Goal: Transaction & Acquisition: Purchase product/service

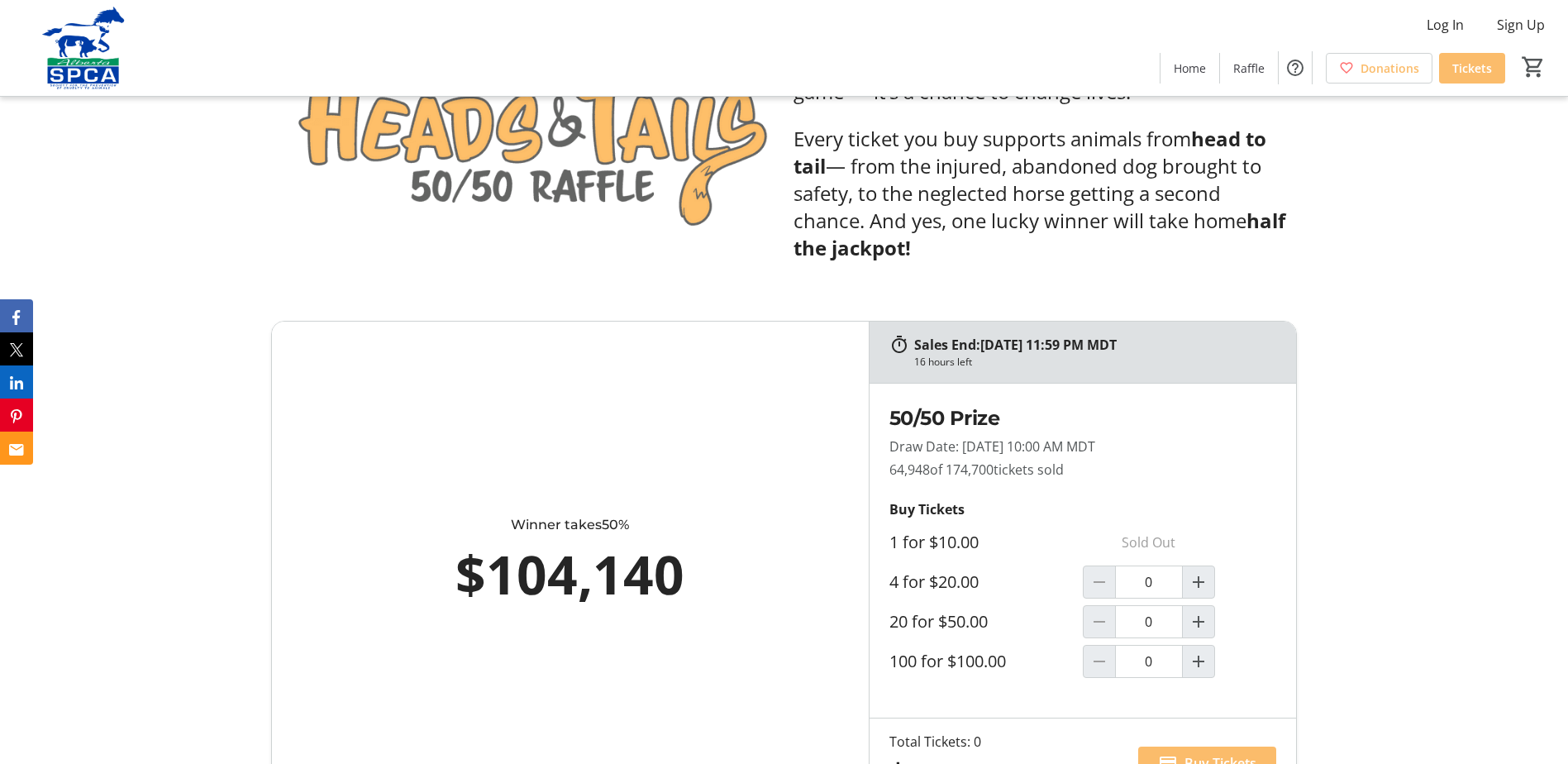
scroll to position [910, 0]
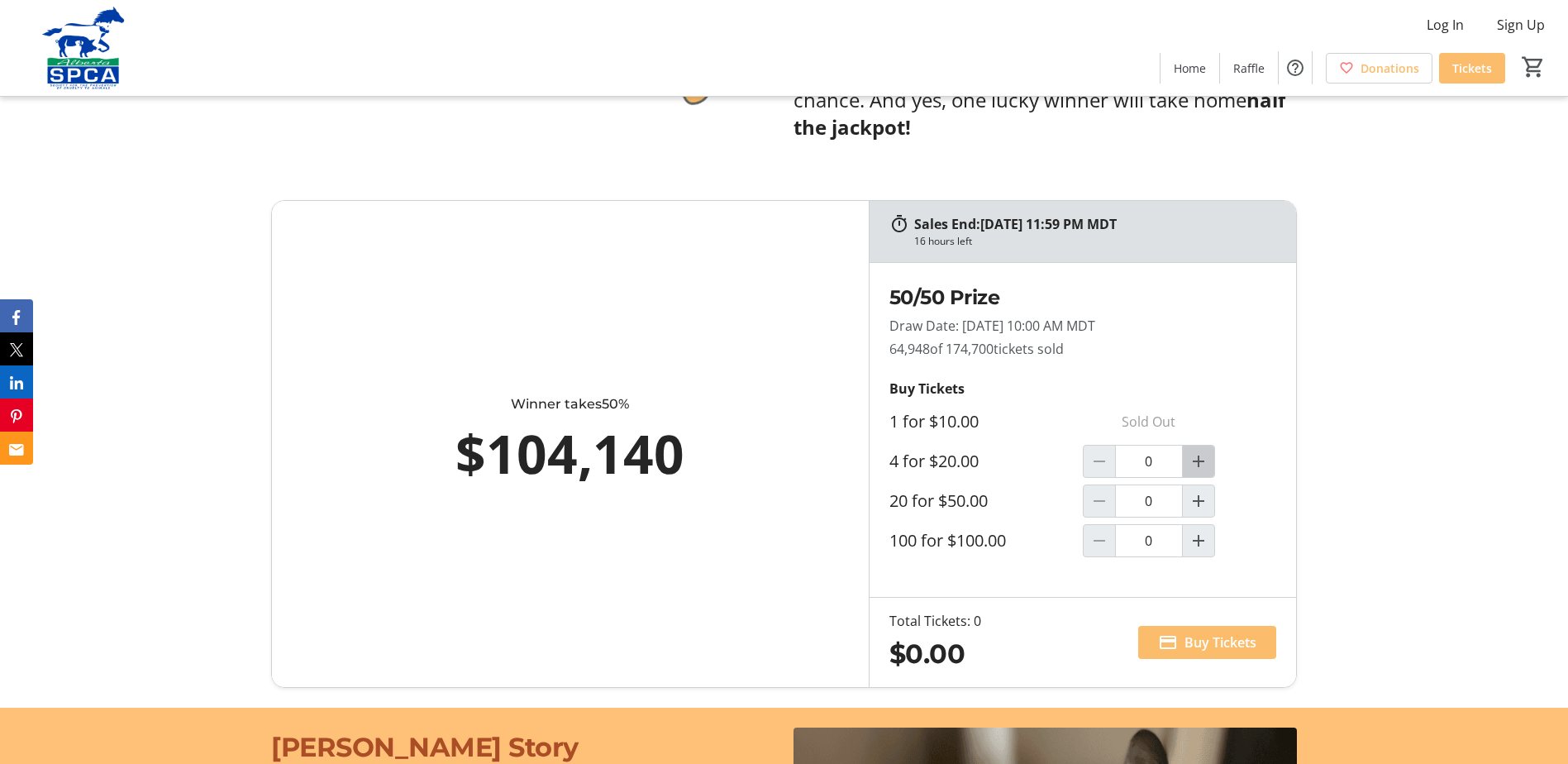
click at [1204, 461] on mat-icon "Increment by one" at bounding box center [1198, 461] width 20 height 20
type input "1"
click at [1214, 645] on span "Buy Tickets" at bounding box center [1220, 642] width 72 height 20
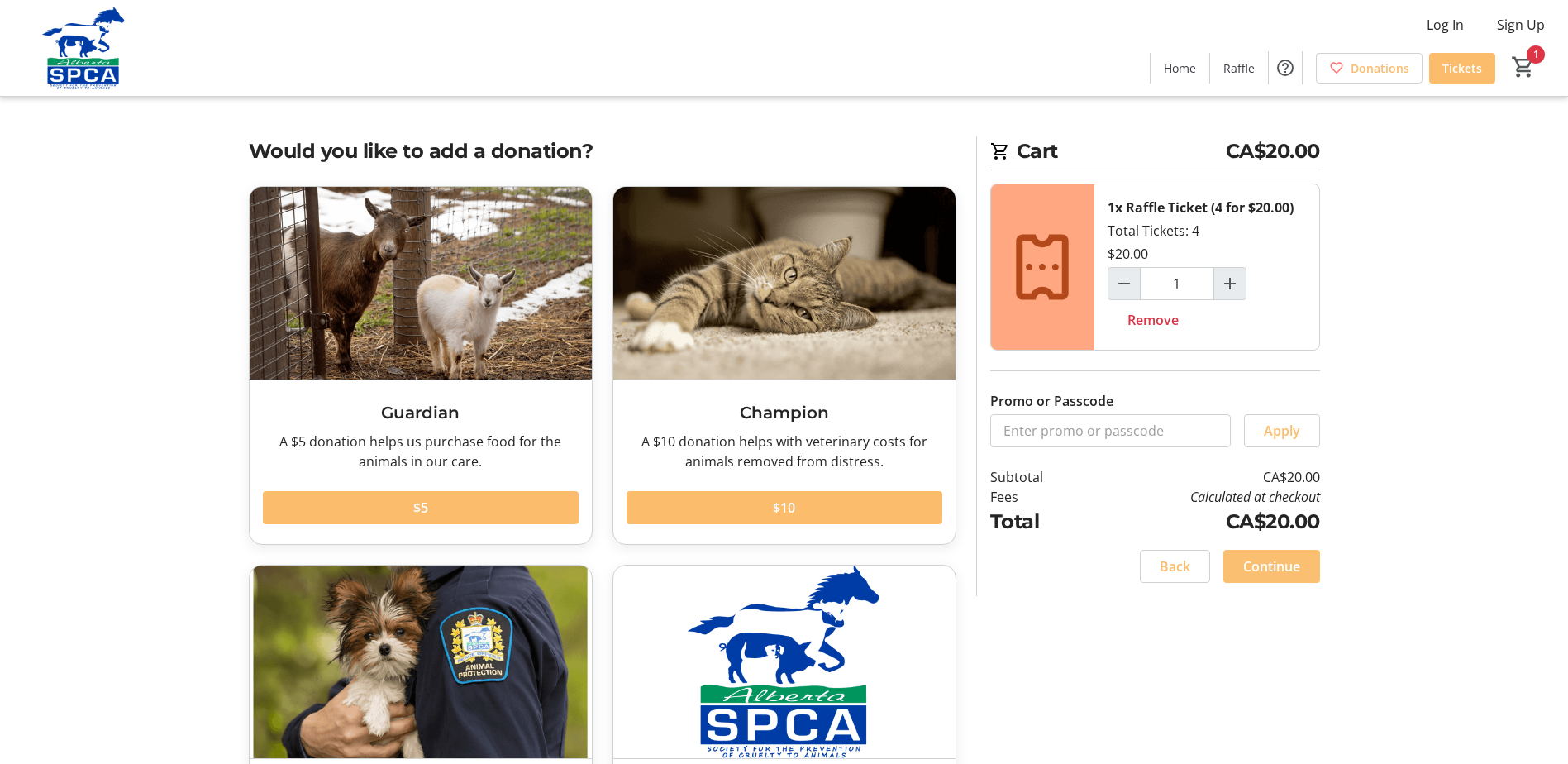
click at [1278, 564] on span "Continue" at bounding box center [1272, 566] width 57 height 20
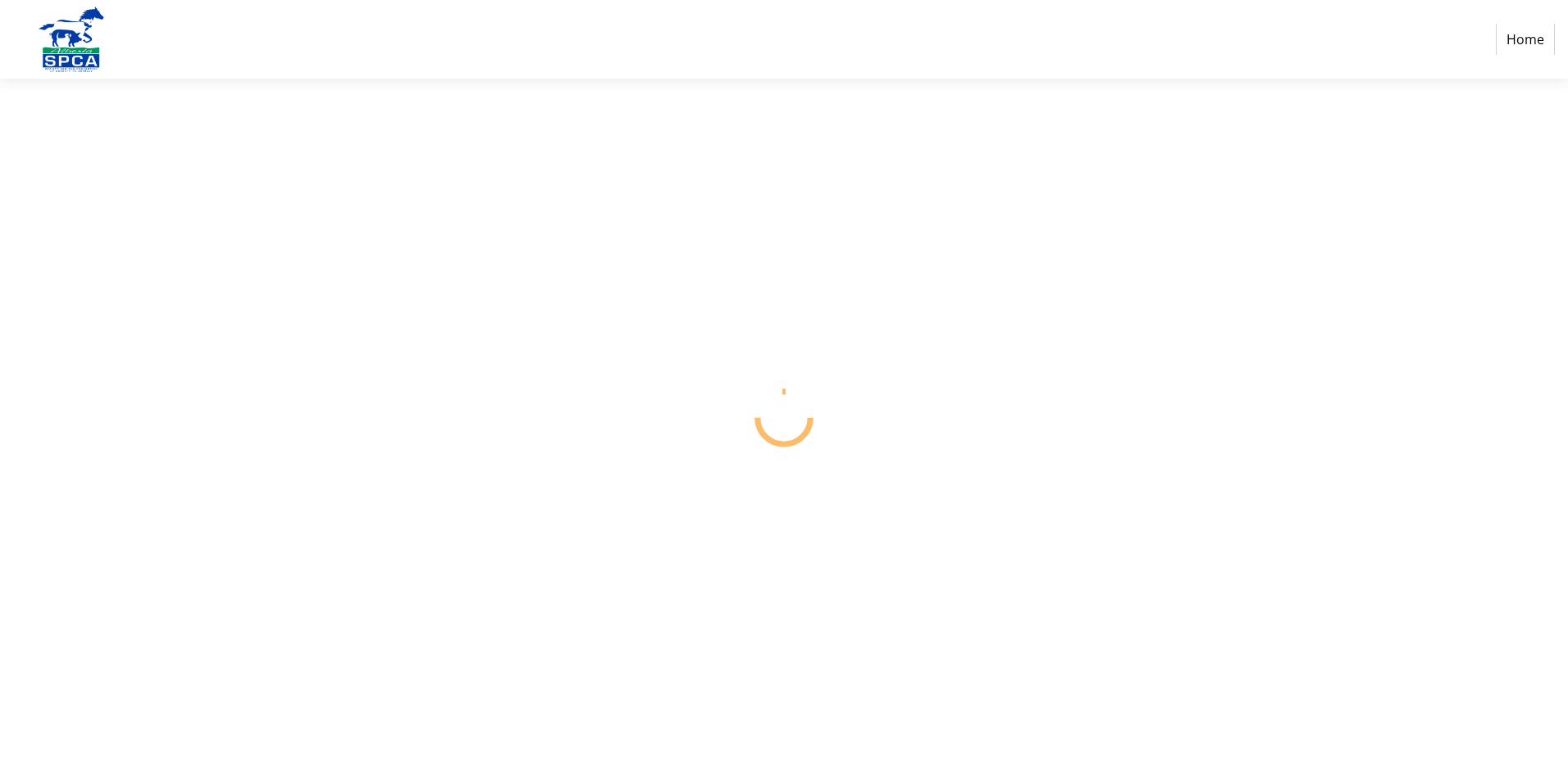
select select "CA"
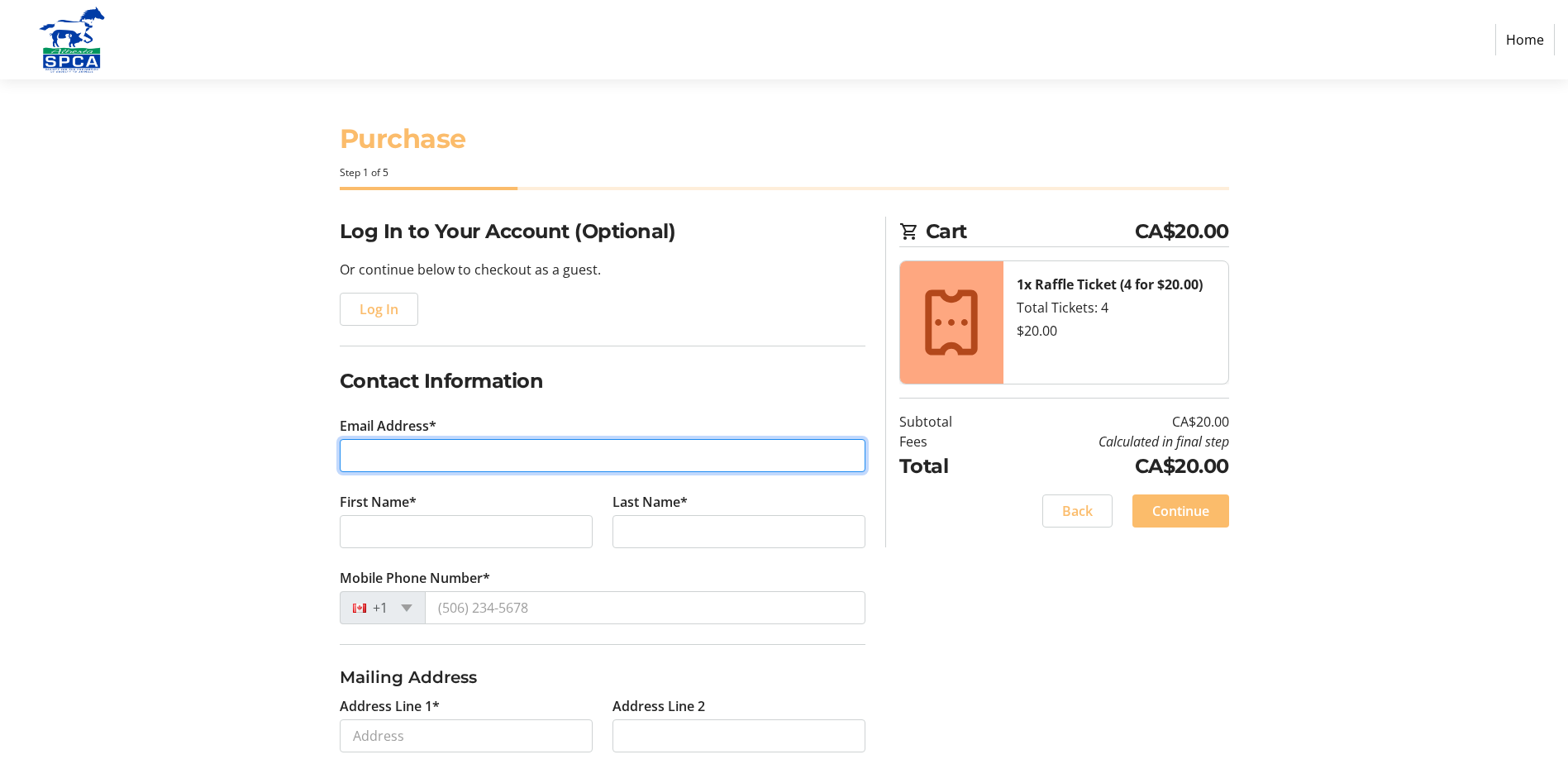
click at [412, 451] on input "Email Address*" at bounding box center [603, 456] width 526 height 33
type input "[EMAIL_ADDRESS][PERSON_NAME][DOMAIN_NAME]"
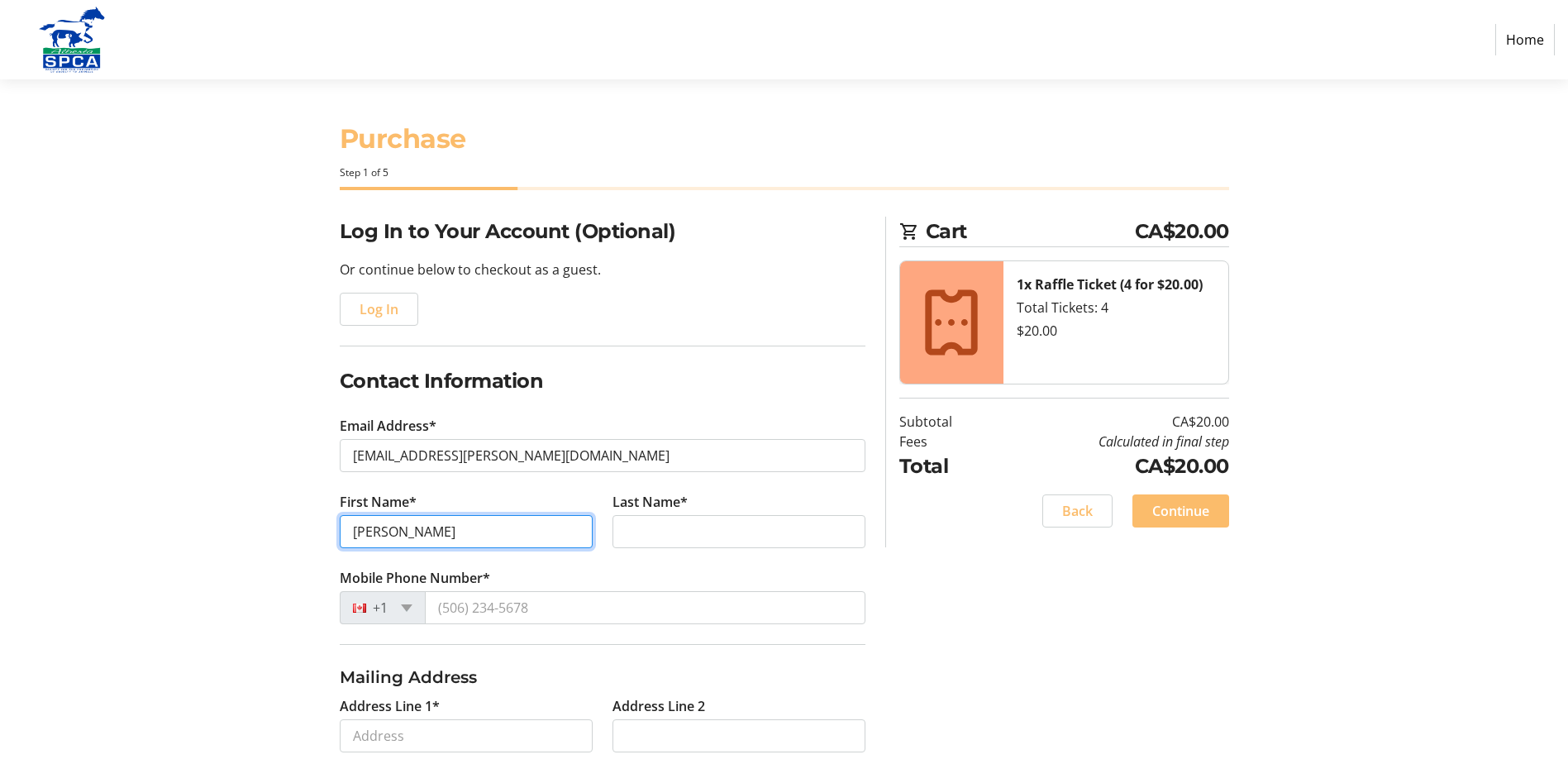
type input "[PERSON_NAME]"
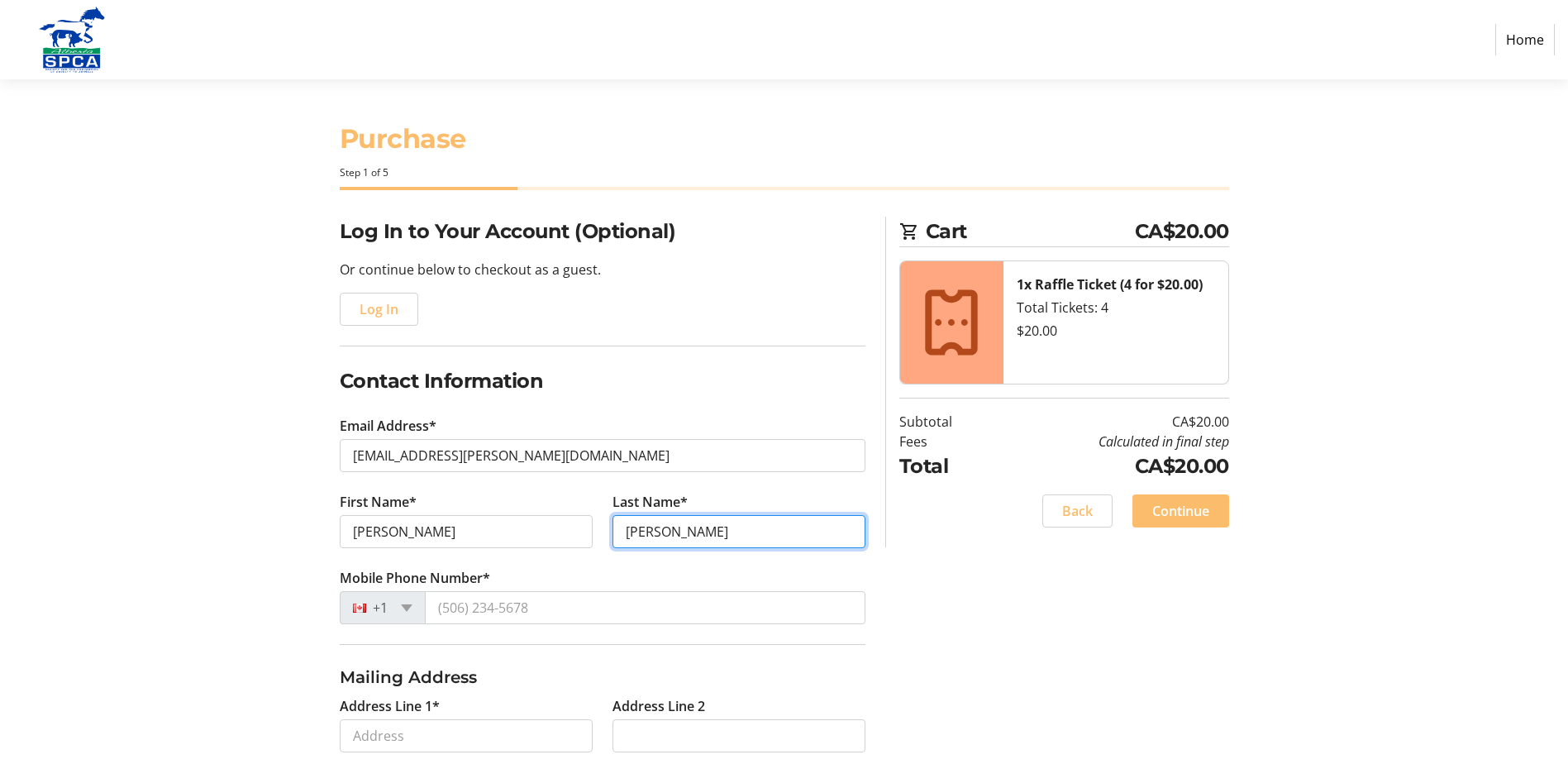
type input "[PERSON_NAME]"
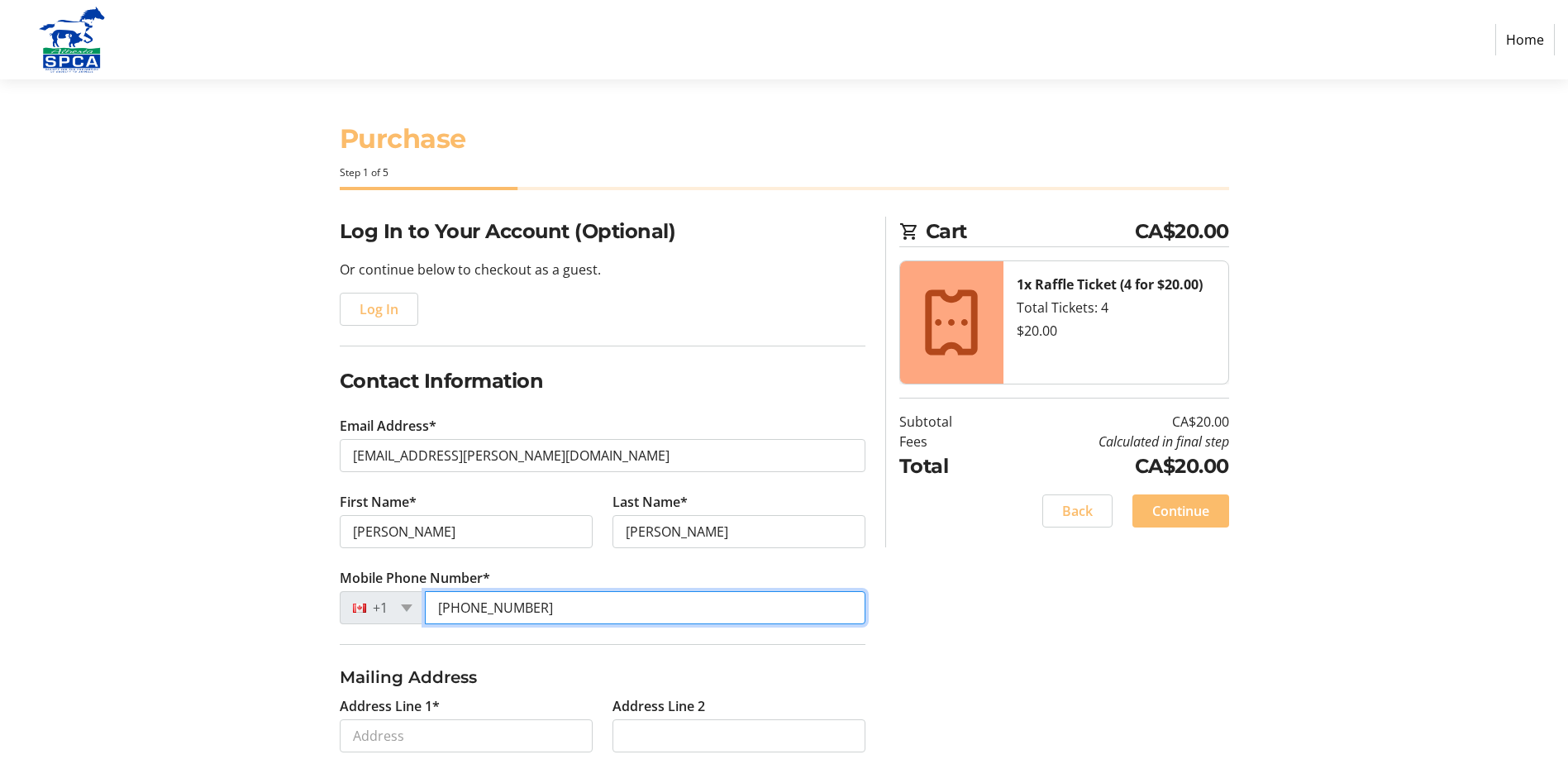
type input "[PHONE_NUMBER]"
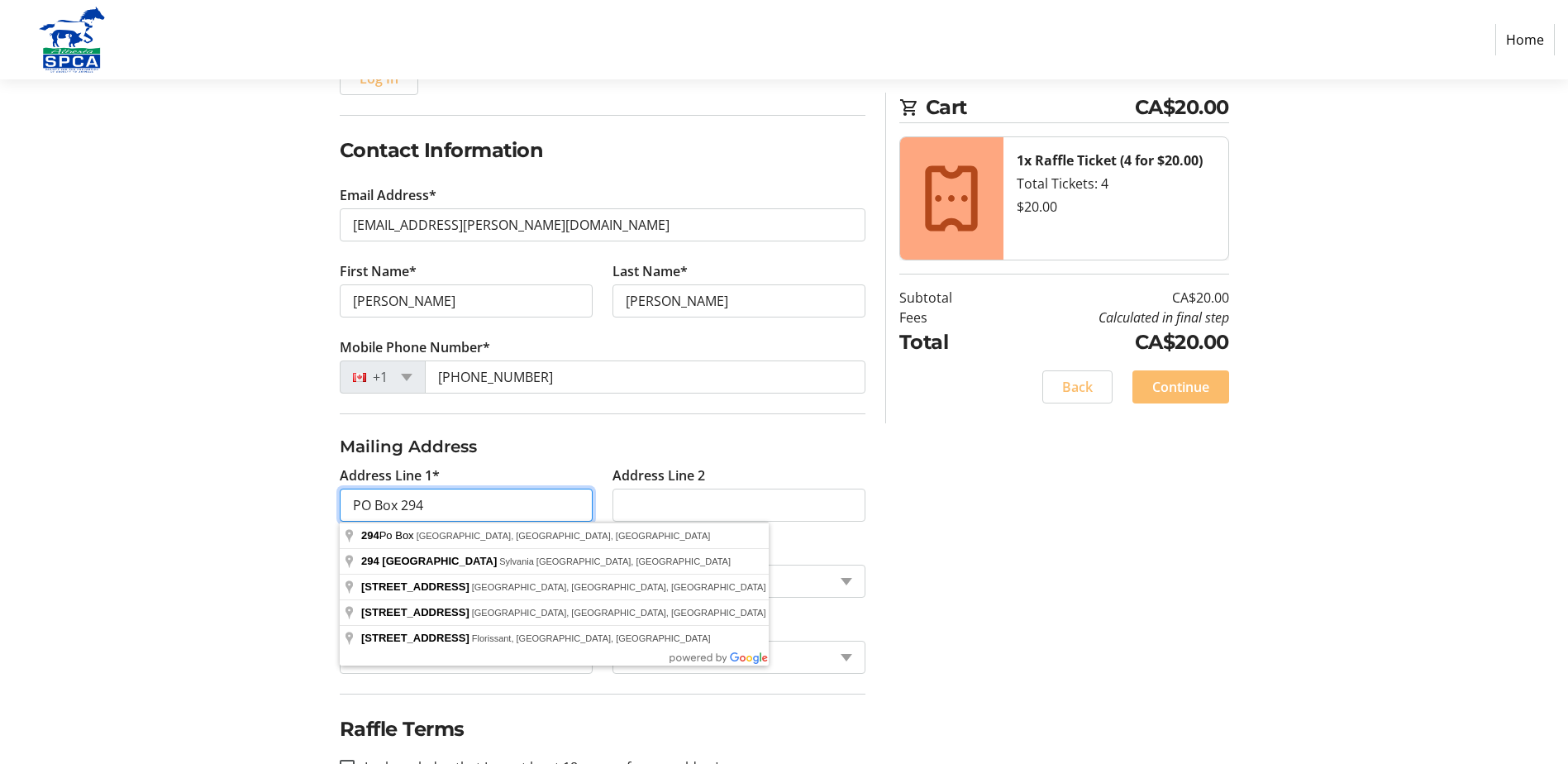
scroll to position [284, 0]
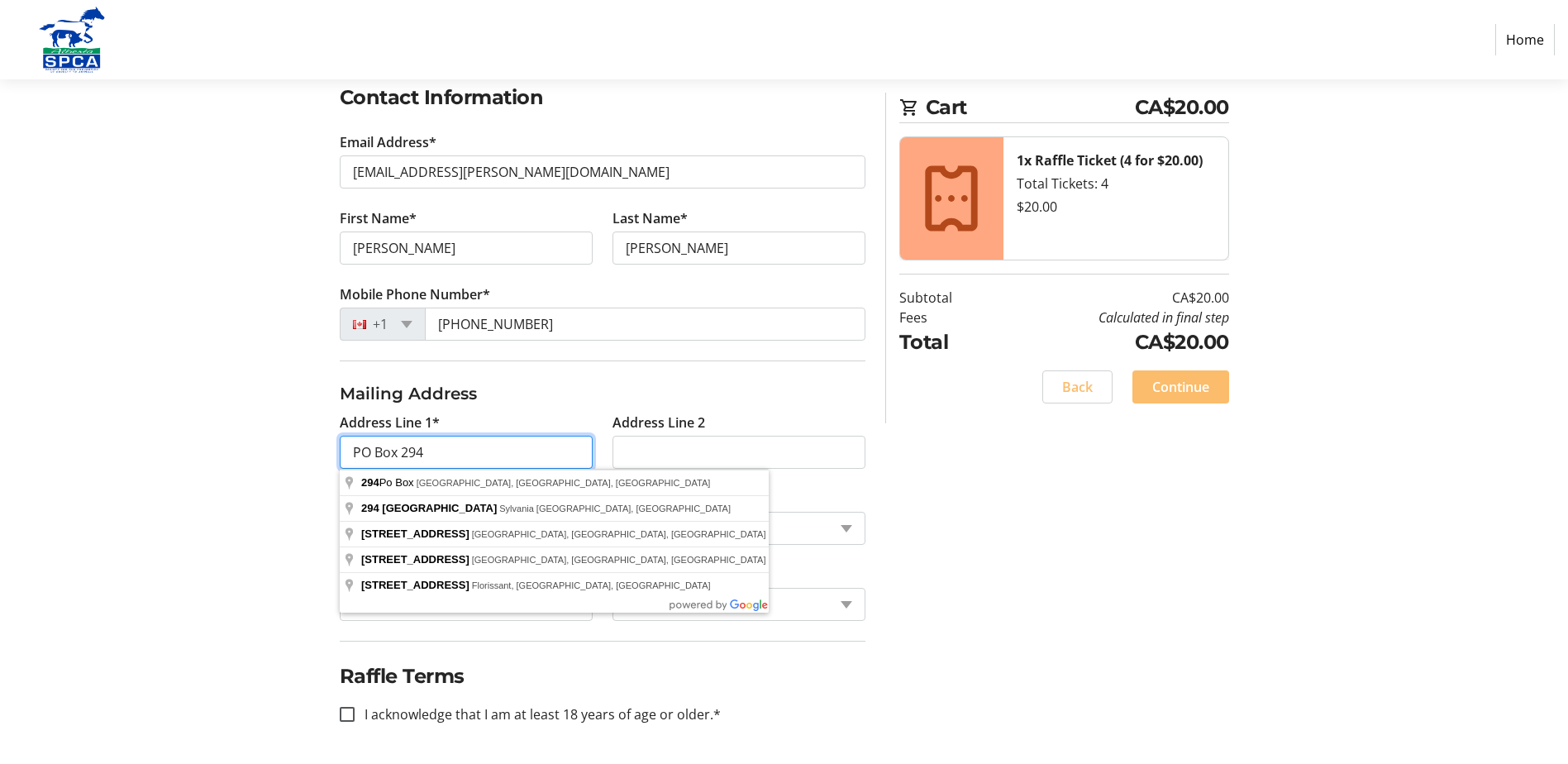
type input "PO Box 294"
click at [676, 452] on input "Address Line 2" at bounding box center [738, 452] width 253 height 33
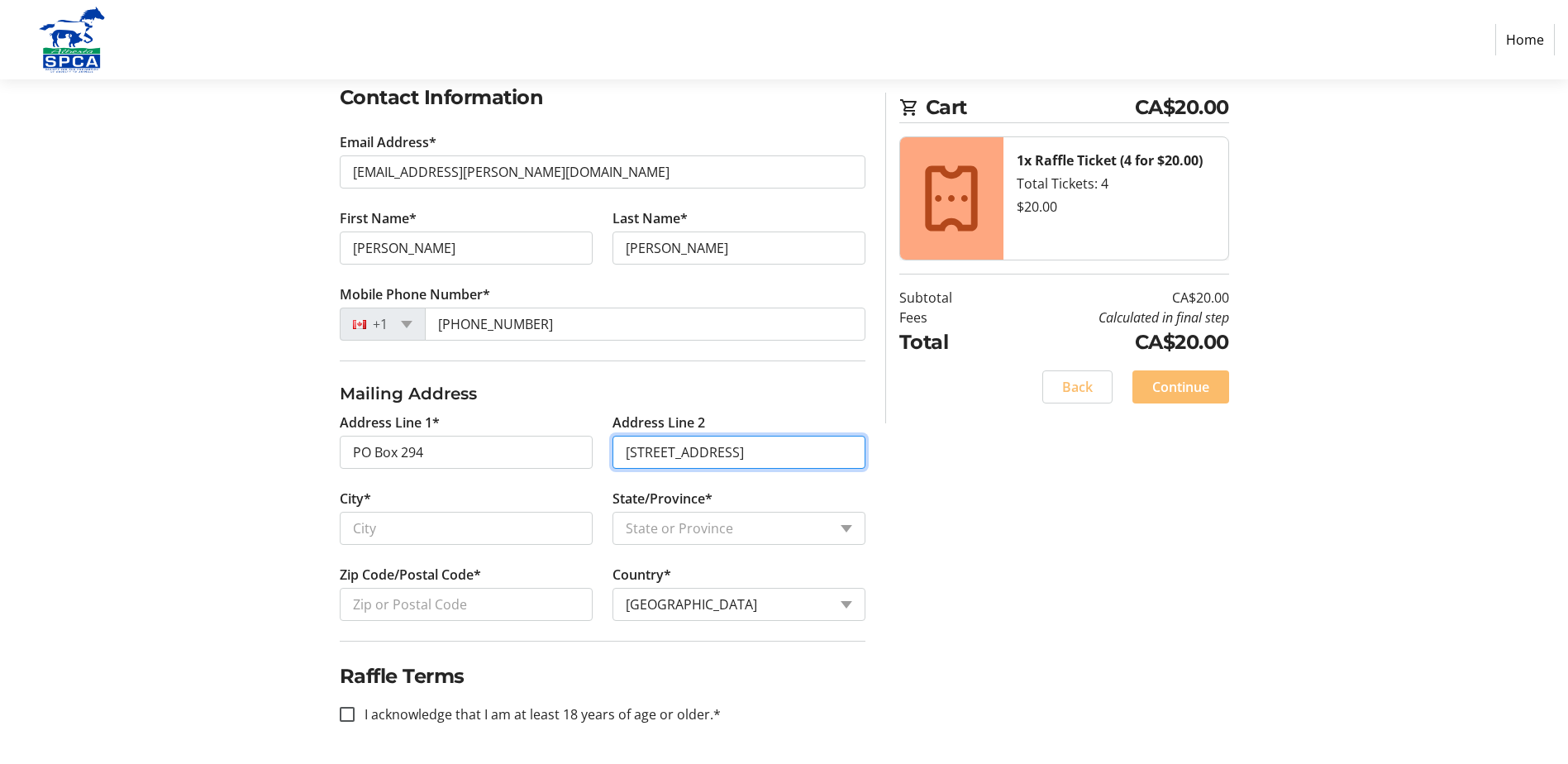
type input "[STREET_ADDRESS]"
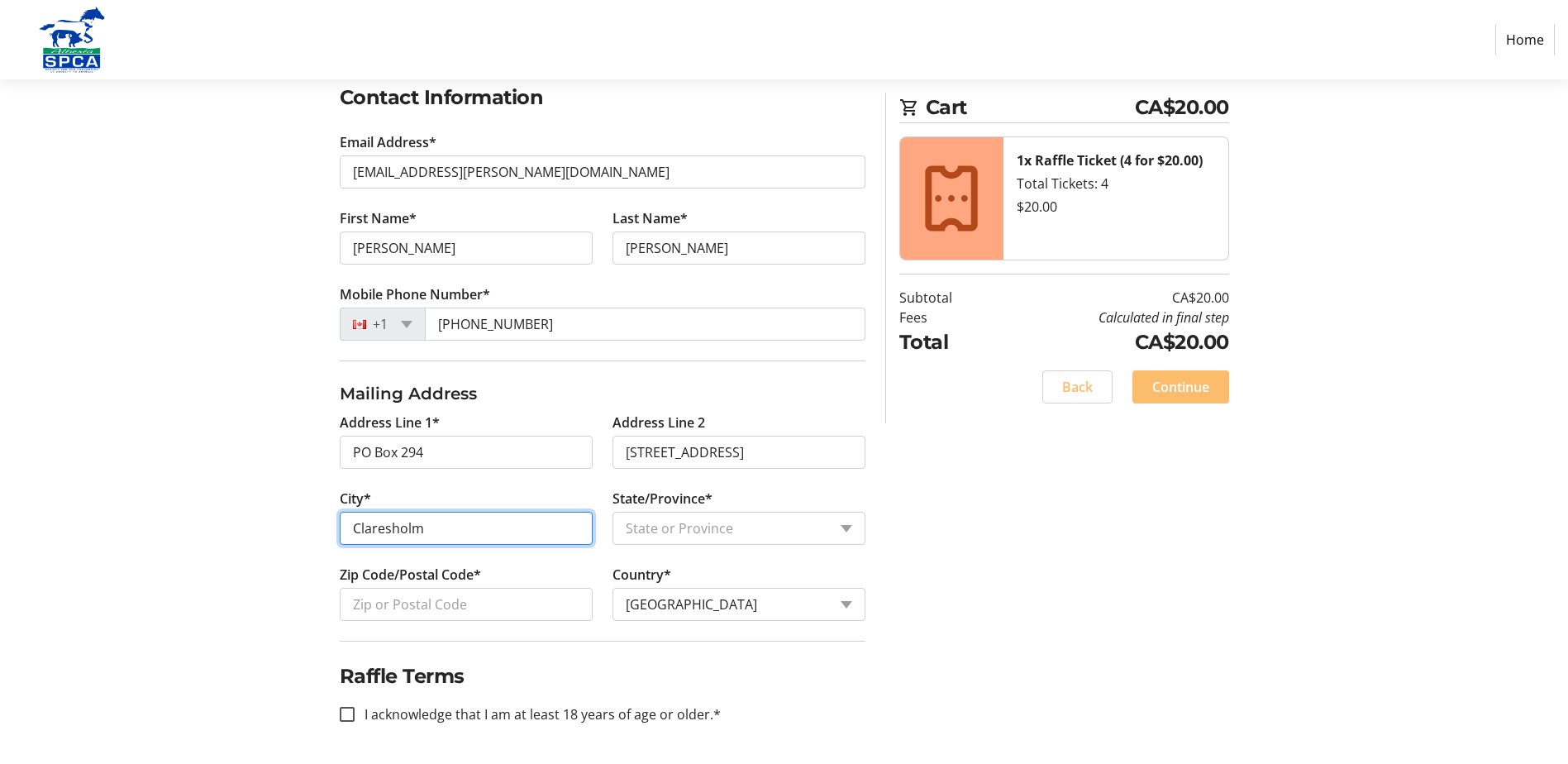
type input "Claresholm"
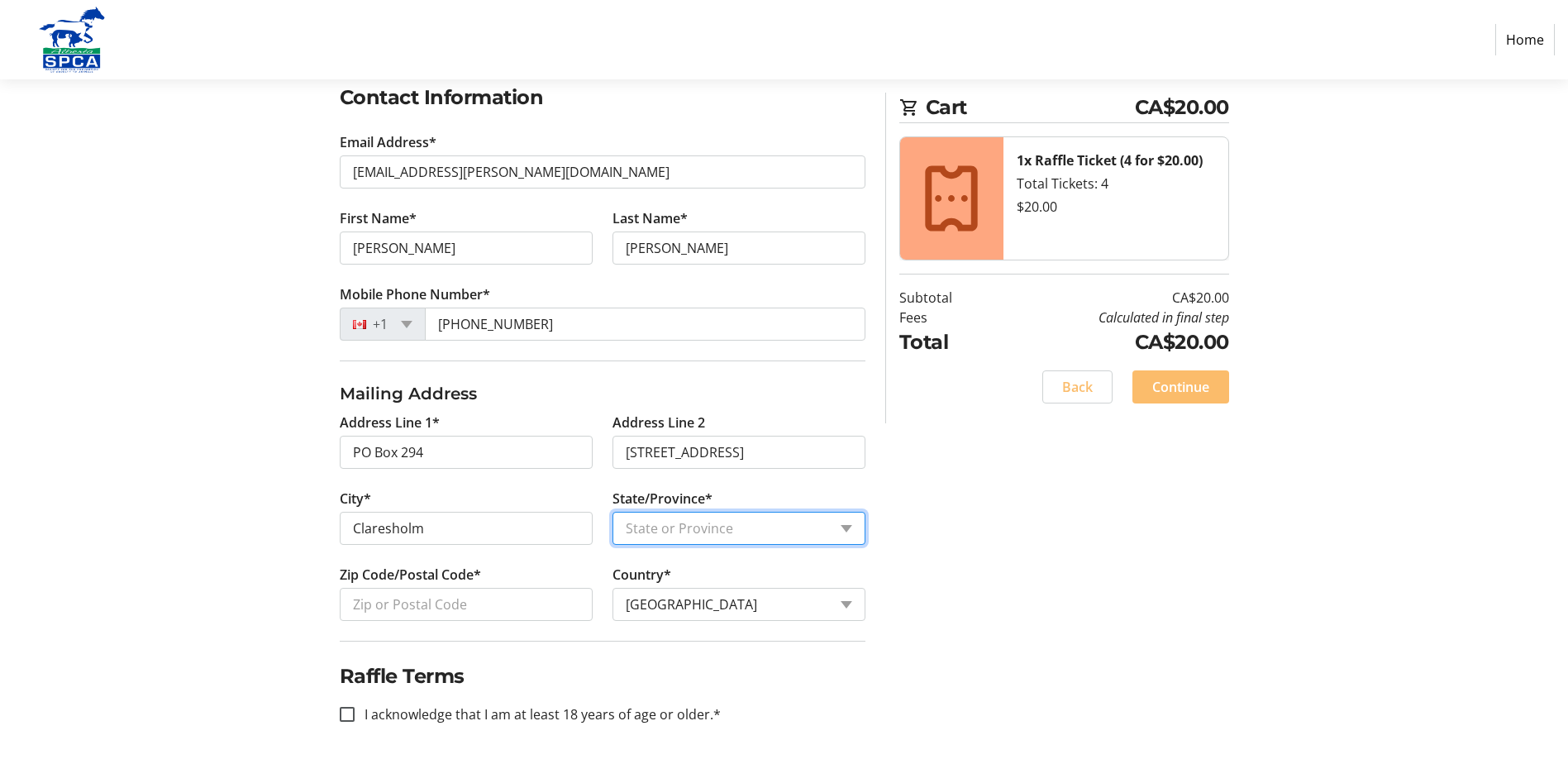
click at [848, 529] on select "State or Province State or Province [GEOGRAPHIC_DATA] [GEOGRAPHIC_DATA] [GEOGRA…" at bounding box center [738, 528] width 253 height 33
select select "AB"
click at [612, 512] on select "State or Province State or Province [GEOGRAPHIC_DATA] [GEOGRAPHIC_DATA] [GEOGRA…" at bounding box center [738, 528] width 253 height 33
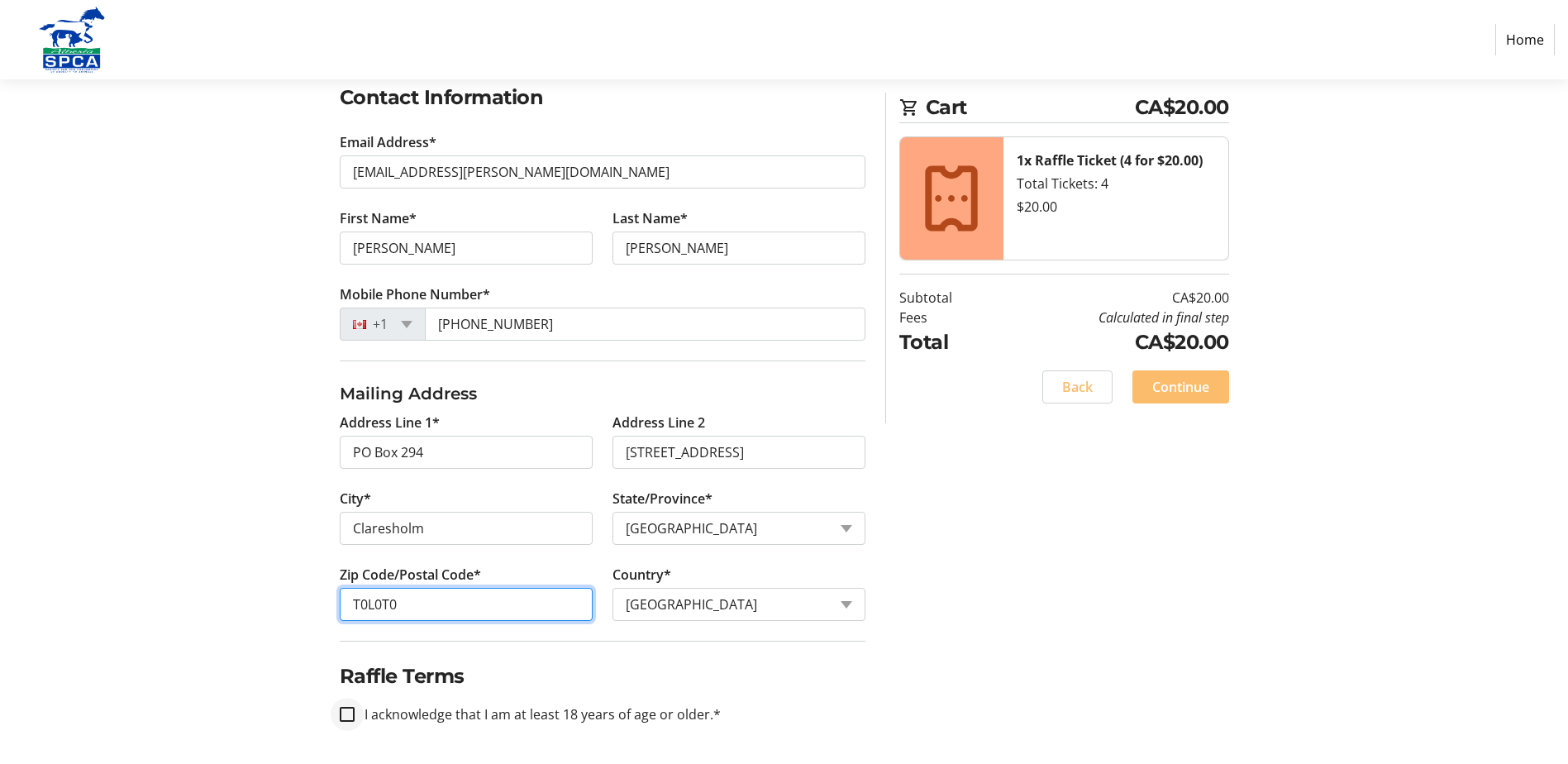
type input "T0L0T0"
click at [352, 714] on input "I acknowledge that I am at least 18 years of age or older.*" at bounding box center [347, 714] width 15 height 15
checkbox input "true"
click at [1187, 385] on span "Continue" at bounding box center [1181, 386] width 57 height 20
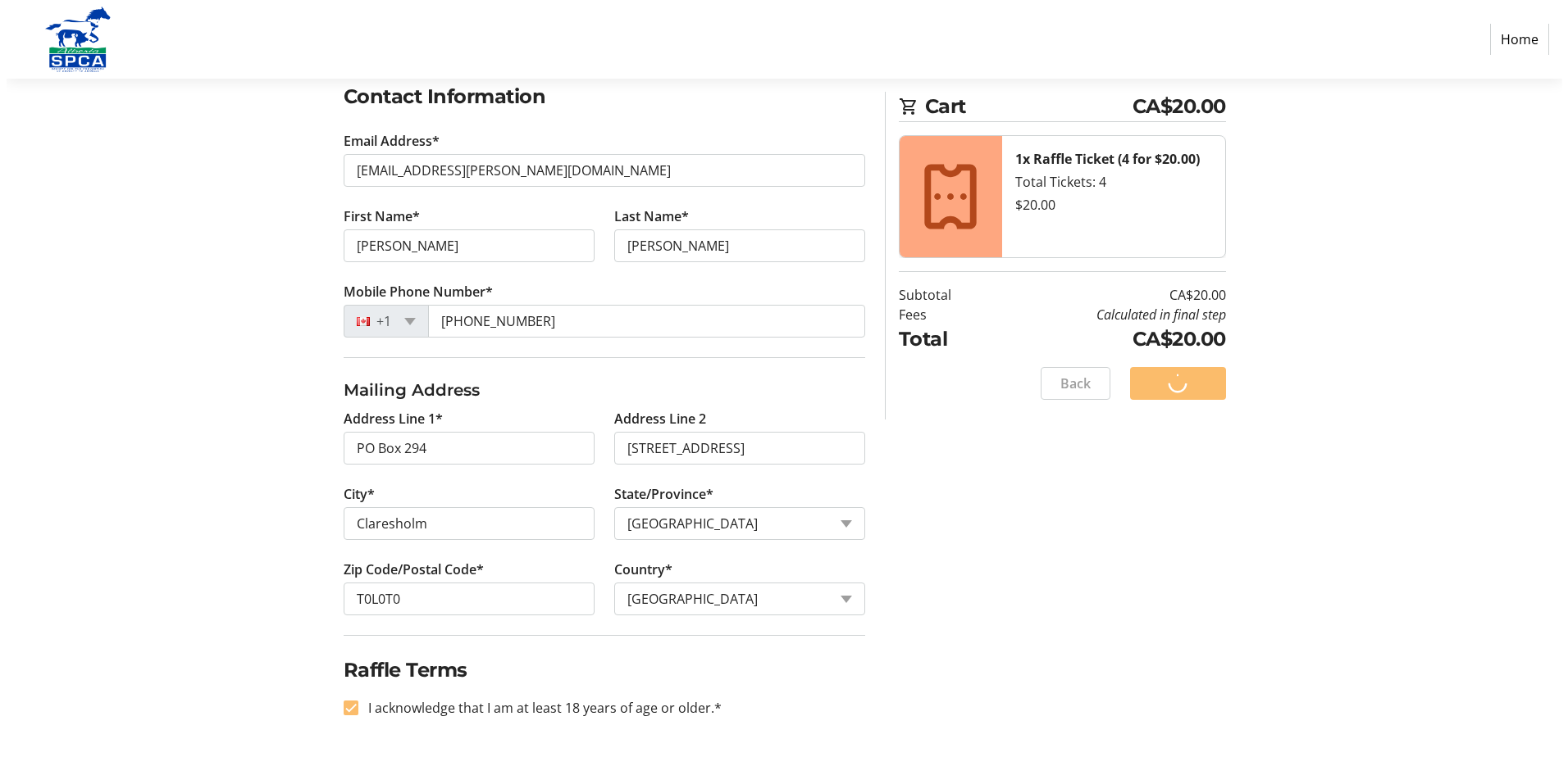
scroll to position [0, 0]
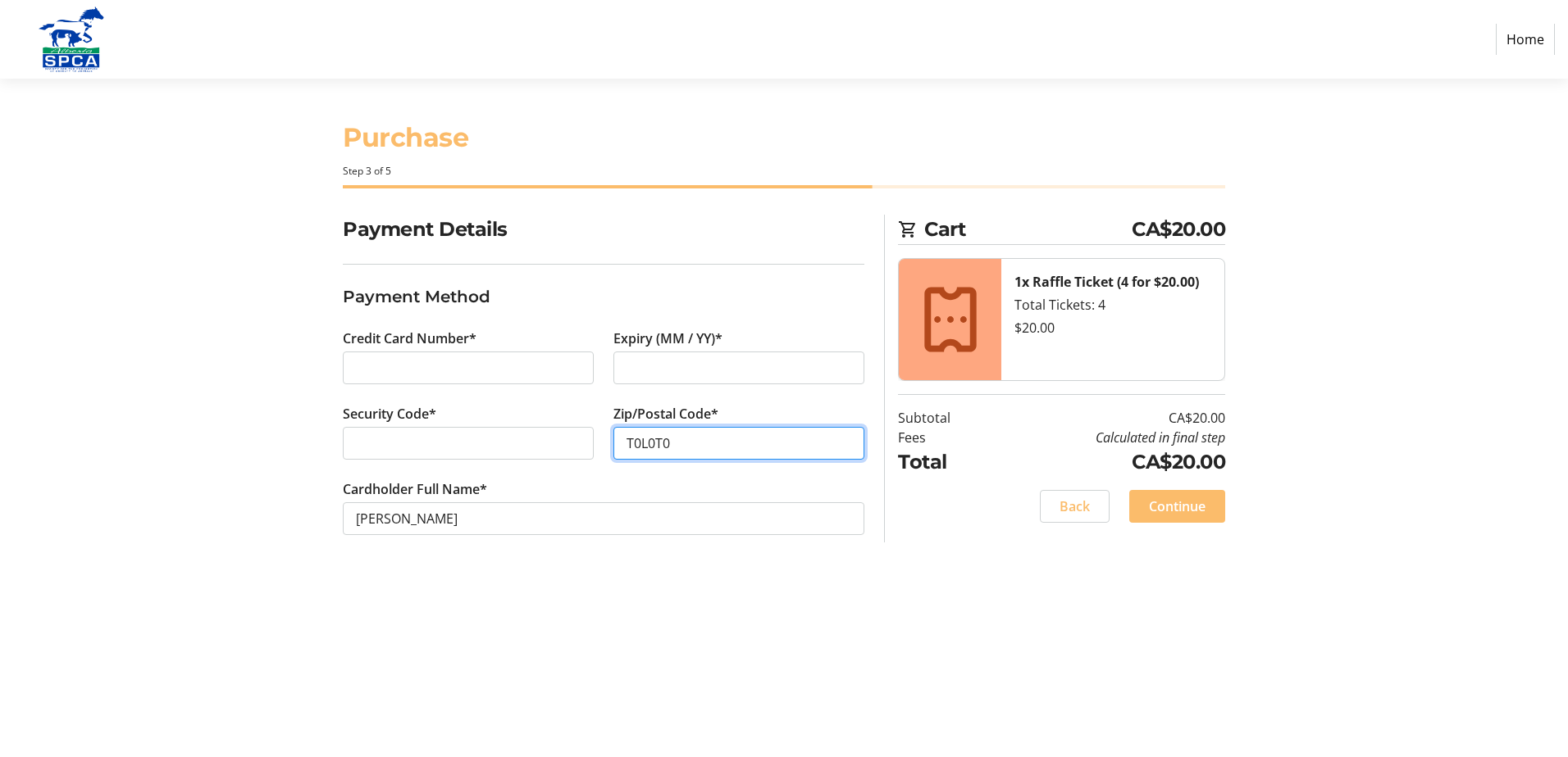
type input "T0L0T0"
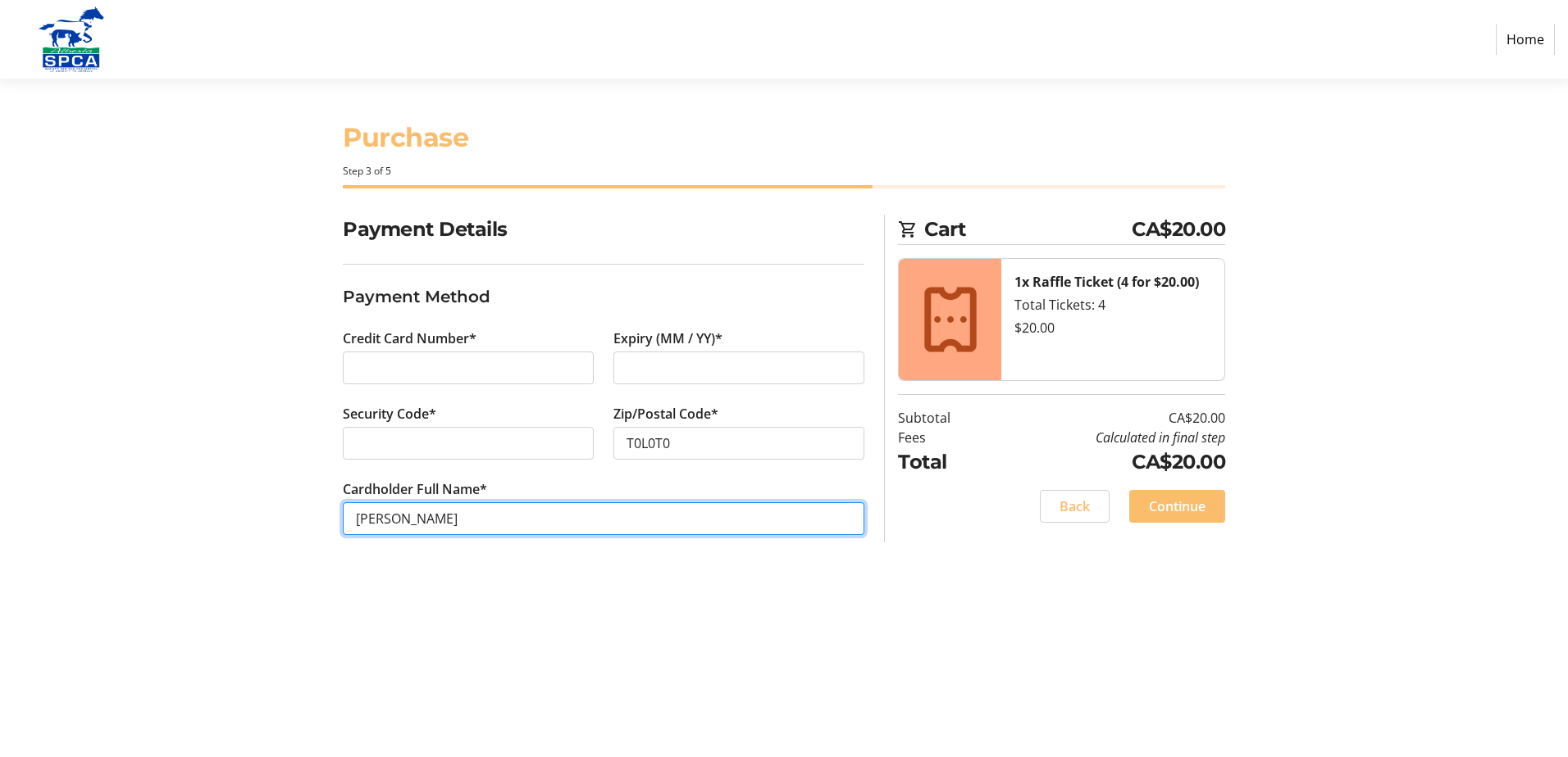
click at [400, 519] on input "[PERSON_NAME]" at bounding box center [603, 519] width 522 height 33
click at [404, 520] on input "[PERSON_NAME] [PERSON_NAME]" at bounding box center [603, 519] width 522 height 33
click at [550, 518] on input "[PERSON_NAME] [PERSON_NAME]" at bounding box center [603, 519] width 522 height 33
type input "[PERSON_NAME]"
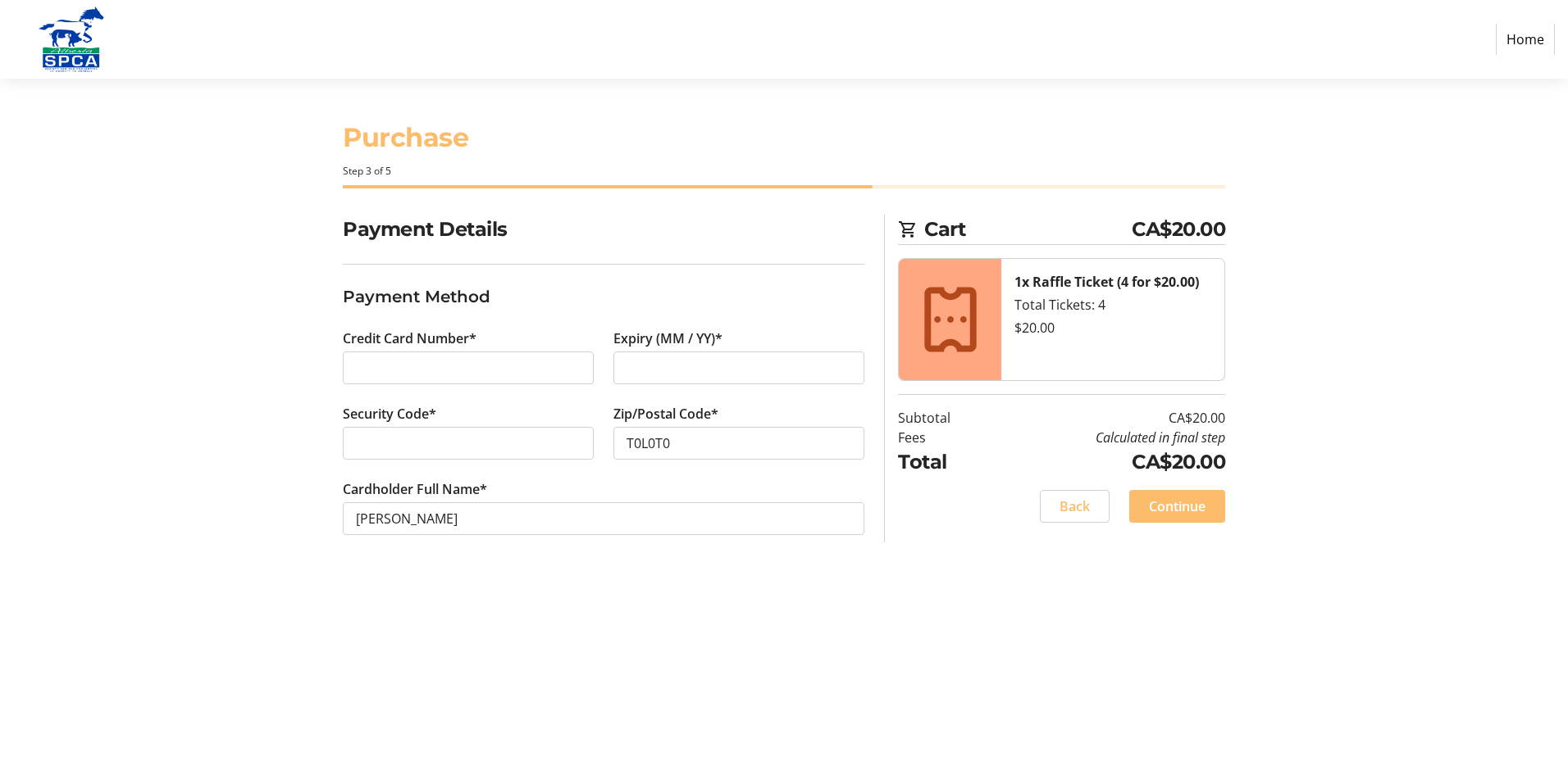
click at [771, 618] on div "Purchase Step 3 of 5 Cart CA$20.00 1x Raffle Ticket (4 for $20.00) Total Ticket…" at bounding box center [783, 417] width 1082 height 679
click at [1184, 497] on span "Continue" at bounding box center [1177, 506] width 57 height 20
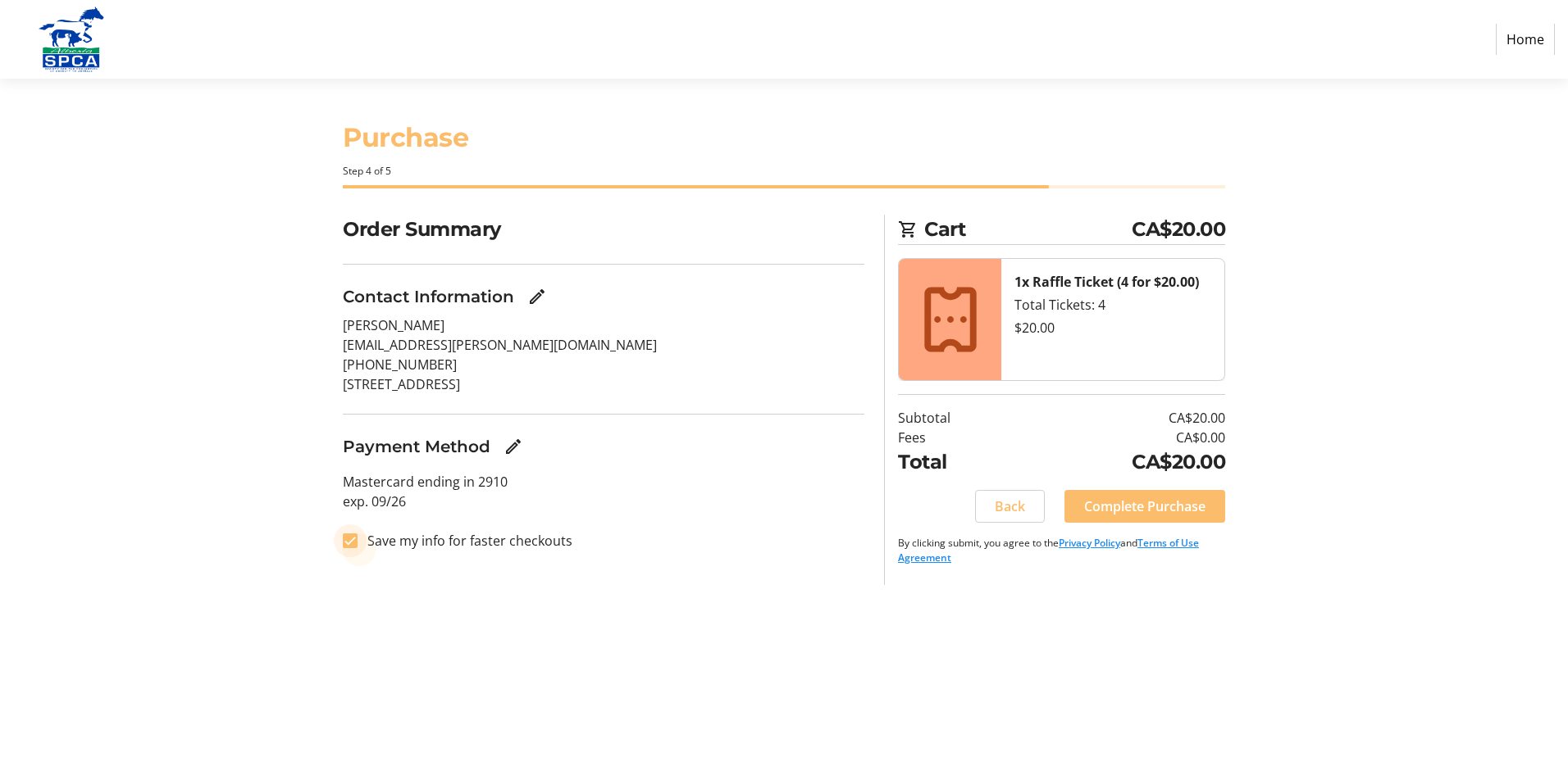
click at [351, 541] on input "Save my info for faster checkouts" at bounding box center [349, 541] width 15 height 15
checkbox input "false"
click at [1129, 506] on span "Complete Purchase" at bounding box center [1145, 506] width 122 height 20
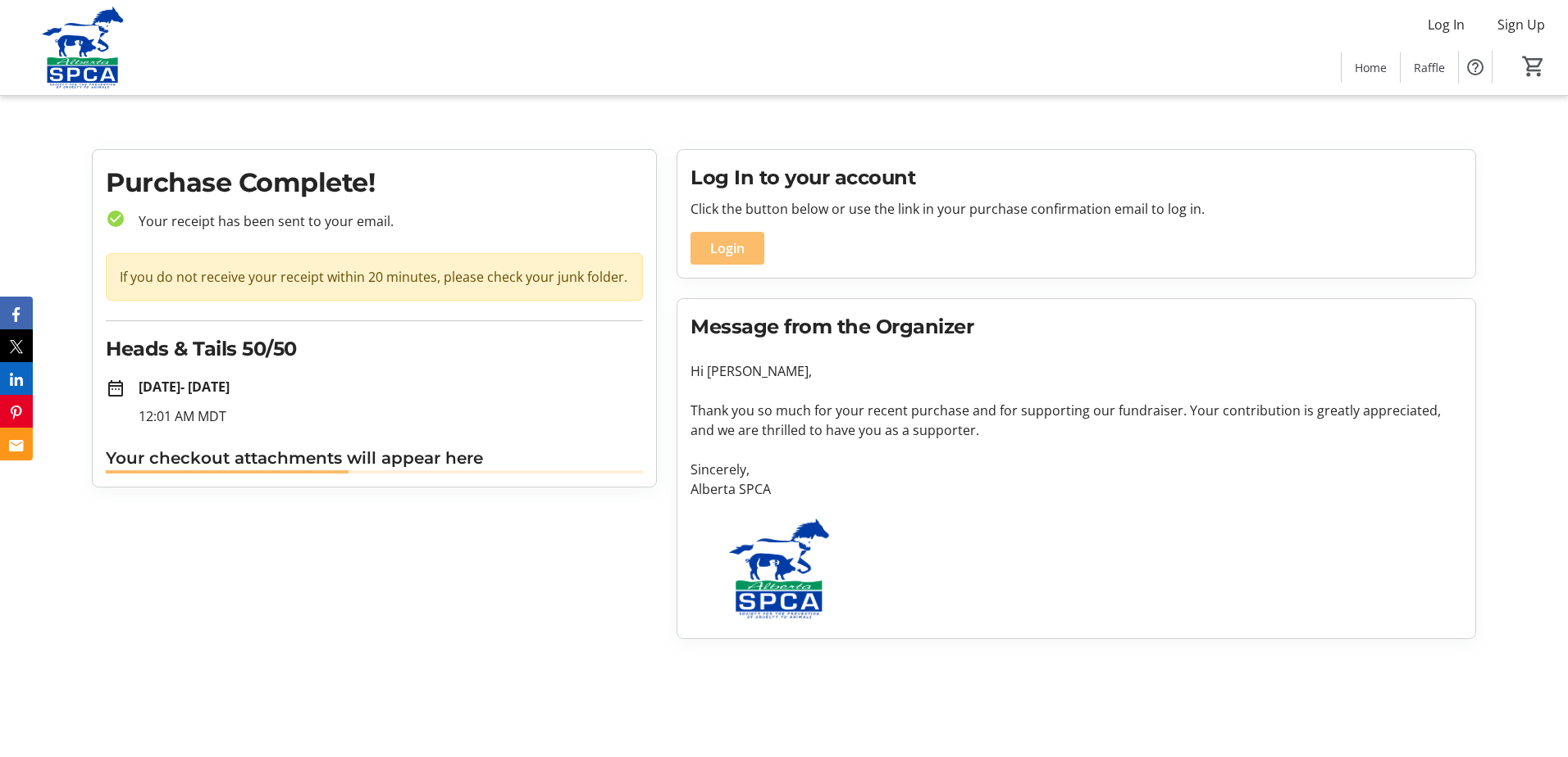
click at [1306, 498] on p "Alberta SPCA" at bounding box center [1076, 489] width 771 height 20
